Goal: Complete application form

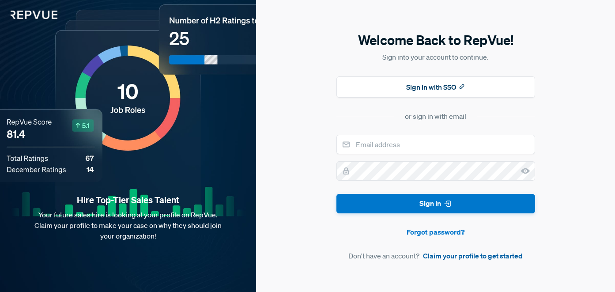
click at [467, 257] on link "Claim your profile to get started" at bounding box center [473, 255] width 100 height 11
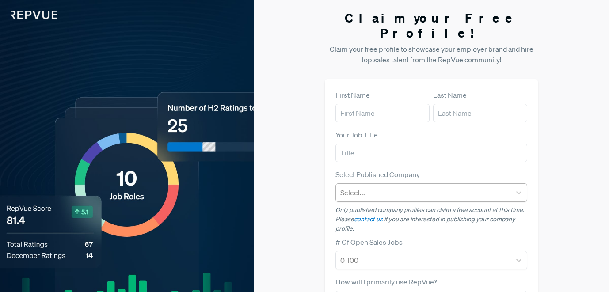
click at [350, 186] on div at bounding box center [423, 192] width 166 height 12
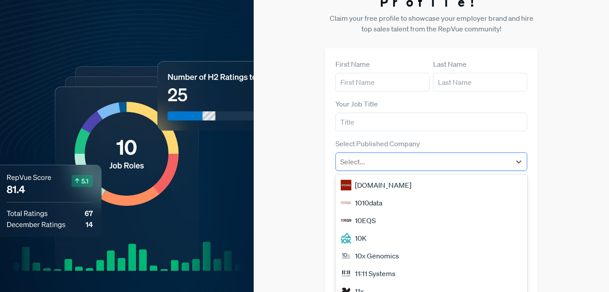
scroll to position [34, 0]
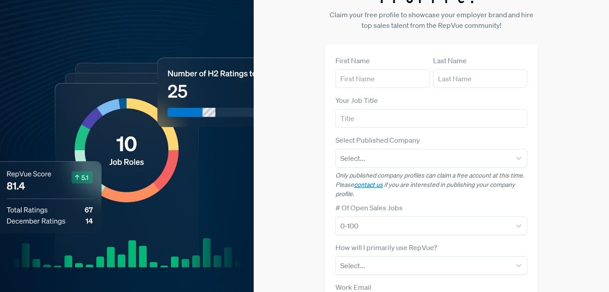
click at [302, 153] on div "Claim your Free Profile! Claim your free profile to showcase your employer bran…" at bounding box center [431, 198] width 355 height 464
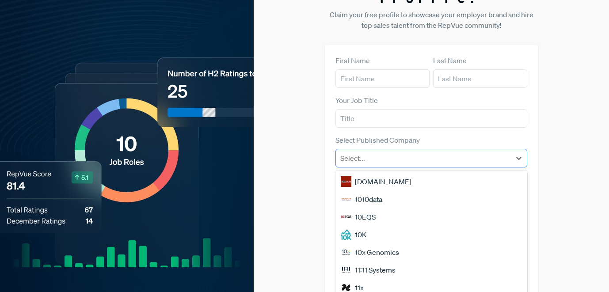
click at [344, 152] on div at bounding box center [423, 158] width 166 height 12
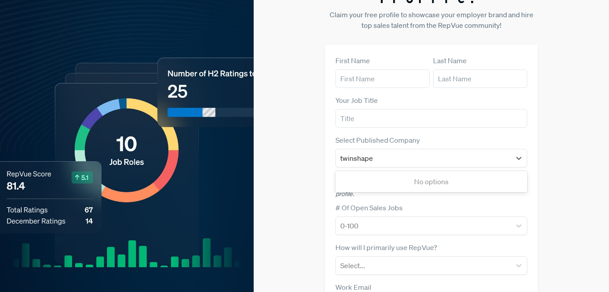
type input "twinshape"
click at [304, 137] on div "Claim your Free Profile! Claim your free profile to showcase your employer bran…" at bounding box center [431, 198] width 355 height 464
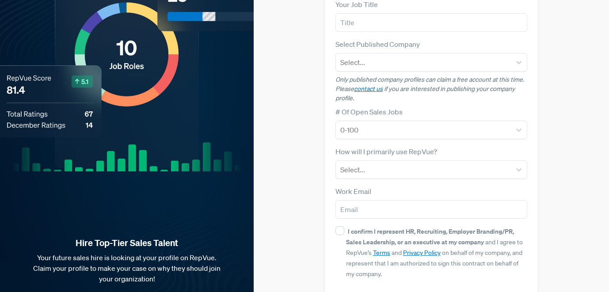
scroll to position [129, 0]
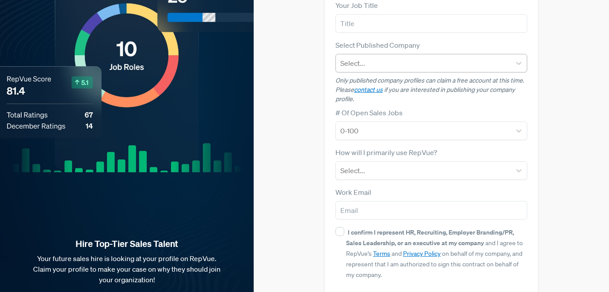
click at [354, 57] on div at bounding box center [423, 63] width 166 height 12
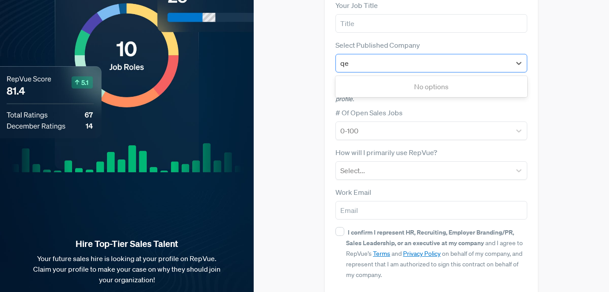
type input "q"
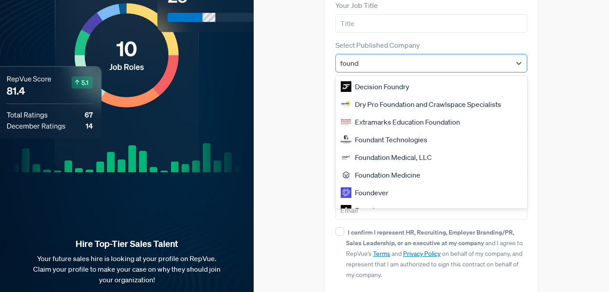
type input "founde"
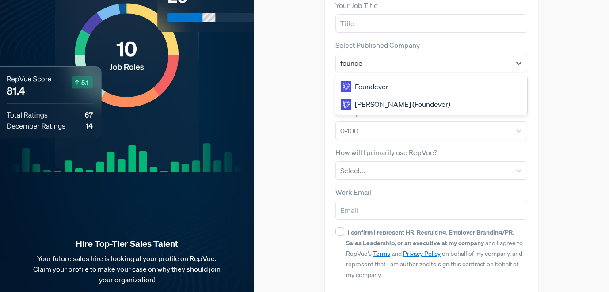
click at [363, 95] on div "[PERSON_NAME] (Foundever)" at bounding box center [431, 104] width 192 height 18
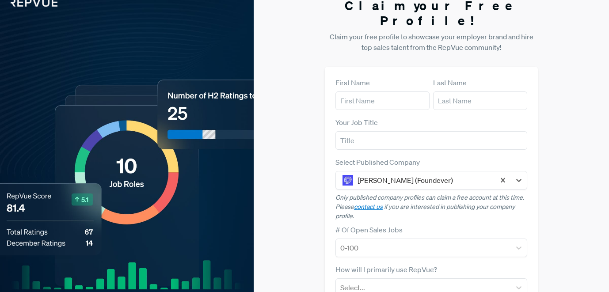
scroll to position [0, 0]
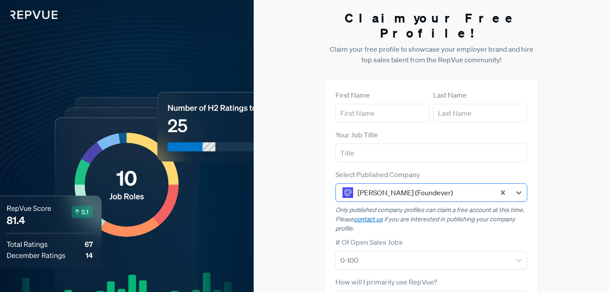
click at [363, 186] on div at bounding box center [423, 192] width 133 height 12
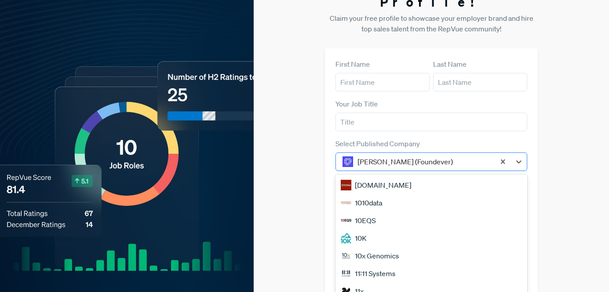
scroll to position [34, 0]
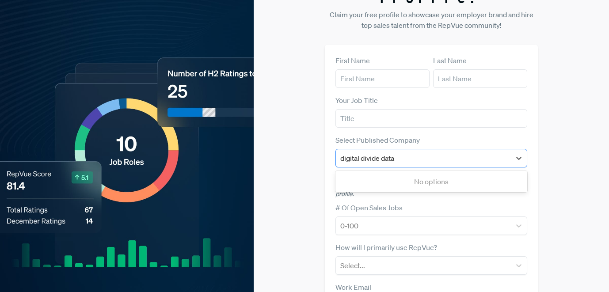
type input "digital divide data"
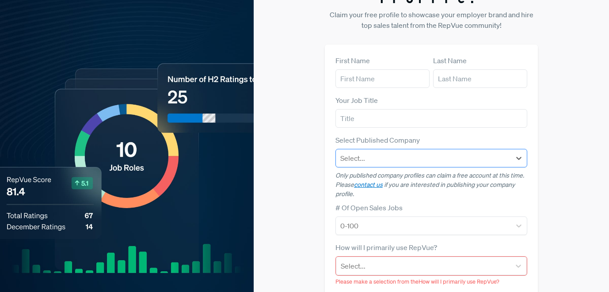
click at [397, 152] on div at bounding box center [423, 158] width 166 height 12
click at [307, 141] on div "Claim your Free Profile! Claim your free profile to showcase your employer bran…" at bounding box center [431, 204] width 355 height 476
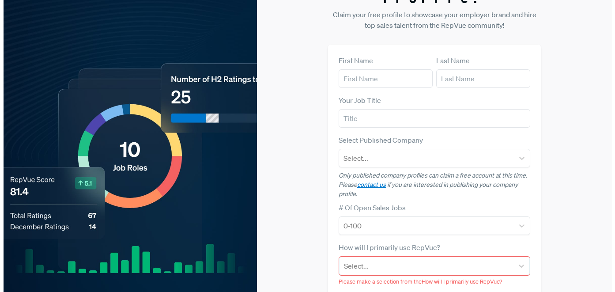
scroll to position [0, 0]
